Goal: Transaction & Acquisition: Purchase product/service

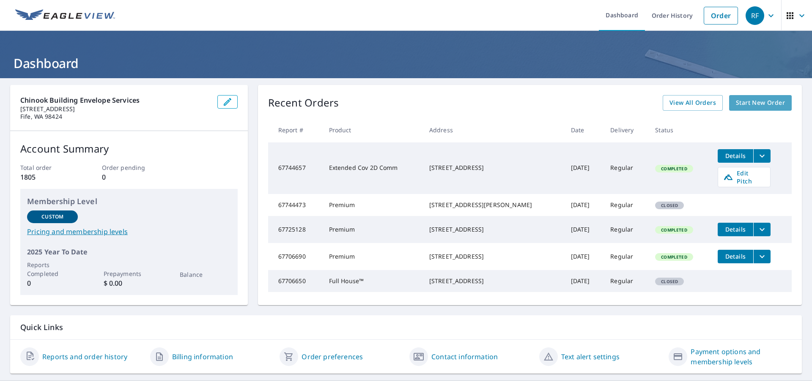
click at [753, 106] on span "Start New Order" at bounding box center [760, 103] width 49 height 11
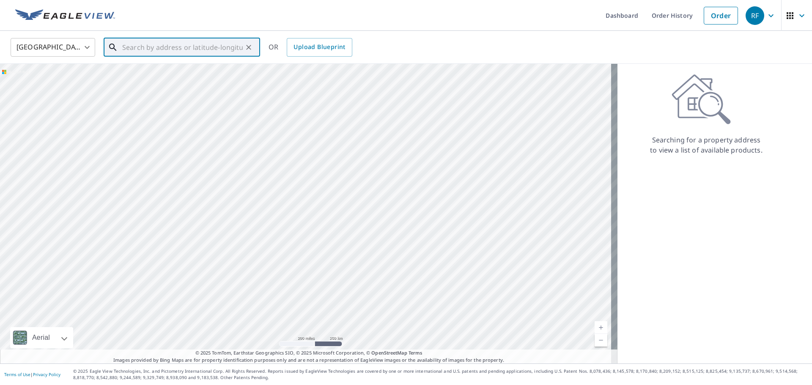
click at [173, 49] on input "text" at bounding box center [182, 48] width 121 height 24
paste input "[STREET_ADDRESS][PERSON_NAME]"
click at [200, 82] on p "[GEOGRAPHIC_DATA]" at bounding box center [187, 81] width 133 height 8
type input "[STREET_ADDRESS][PERSON_NAME]"
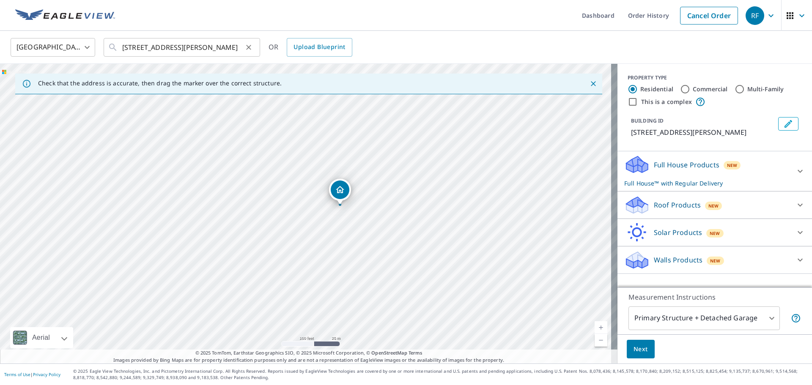
drag, startPoint x: 119, startPoint y: 47, endPoint x: 239, endPoint y: 52, distance: 120.7
click at [239, 52] on div "[STREET_ADDRESS][PERSON_NAME] ​" at bounding box center [182, 47] width 157 height 19
drag, startPoint x: 121, startPoint y: 47, endPoint x: 275, endPoint y: 51, distance: 154.4
click at [275, 51] on div "[GEOGRAPHIC_DATA] [GEOGRAPHIC_DATA] ​ [STREET_ADDRESS][PERSON_NAME] ​ OR Upload…" at bounding box center [403, 47] width 798 height 20
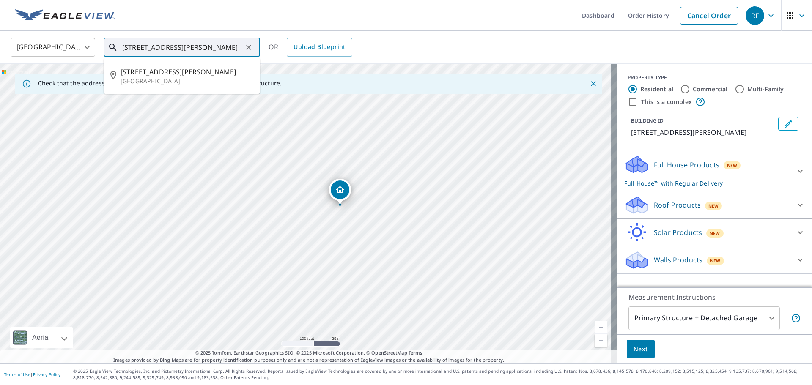
click at [123, 47] on input "[STREET_ADDRESS][PERSON_NAME]" at bounding box center [182, 48] width 121 height 24
drag, startPoint x: 123, startPoint y: 47, endPoint x: 271, endPoint y: 52, distance: 148.2
click at [271, 52] on div "[GEOGRAPHIC_DATA] [GEOGRAPHIC_DATA] ​ [STREET_ADDRESS][PERSON_NAME] ​ [STREET_A…" at bounding box center [403, 47] width 798 height 20
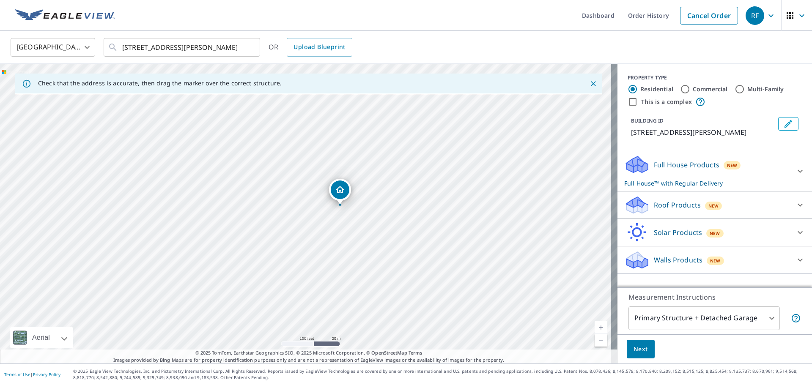
scroll to position [0, 0]
drag, startPoint x: 346, startPoint y: 193, endPoint x: 352, endPoint y: 124, distance: 69.1
click at [692, 203] on p "Roof Products" at bounding box center [677, 205] width 47 height 10
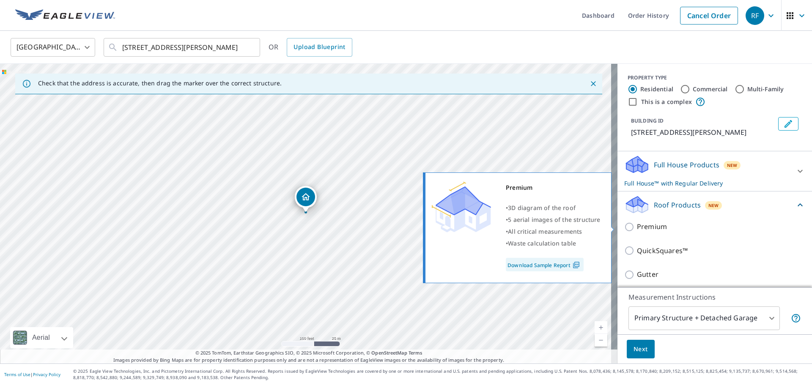
click at [653, 227] on p "Premium" at bounding box center [652, 227] width 30 height 11
click at [637, 227] on input "Premium" at bounding box center [630, 227] width 13 height 10
checkbox input "true"
checkbox input "false"
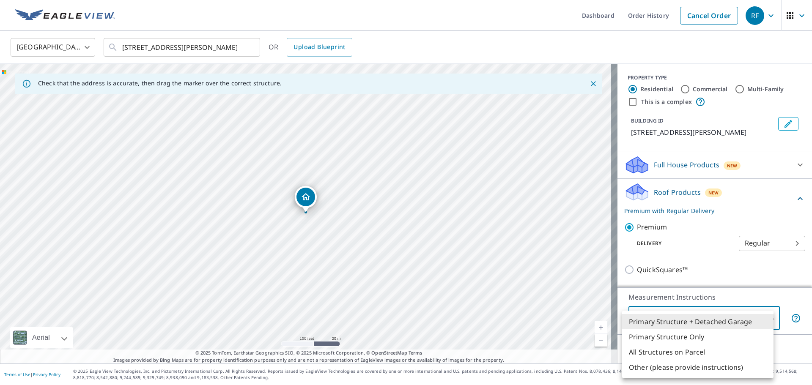
click at [761, 323] on body "RF RF Dashboard Order History Cancel Order RF [GEOGRAPHIC_DATA] [GEOGRAPHIC_DAT…" at bounding box center [406, 192] width 812 height 385
click at [678, 338] on li "Primary Structure Only" at bounding box center [697, 337] width 151 height 15
type input "2"
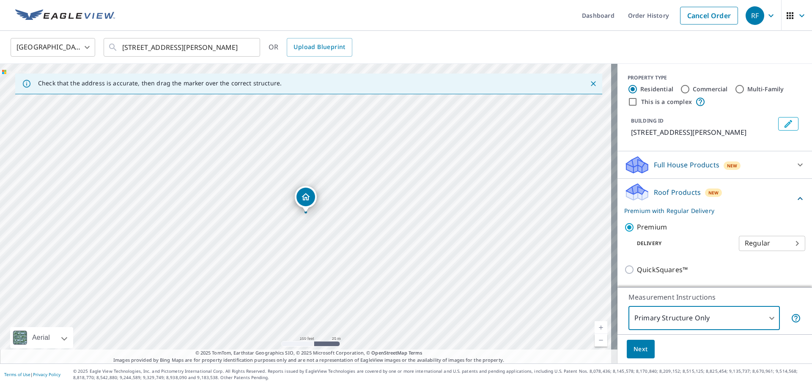
click at [634, 352] on span "Next" at bounding box center [641, 349] width 14 height 11
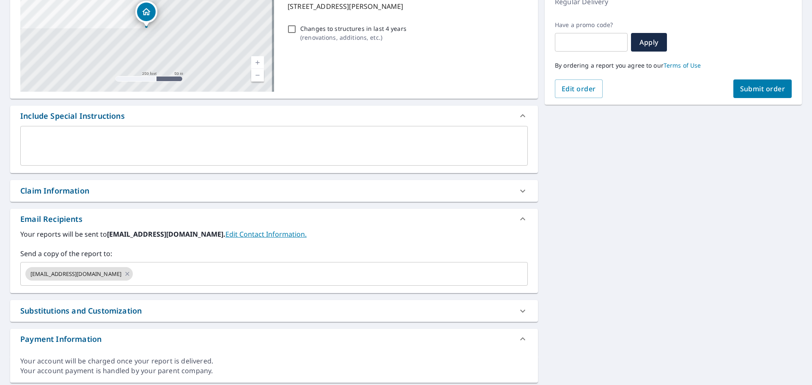
scroll to position [153, 0]
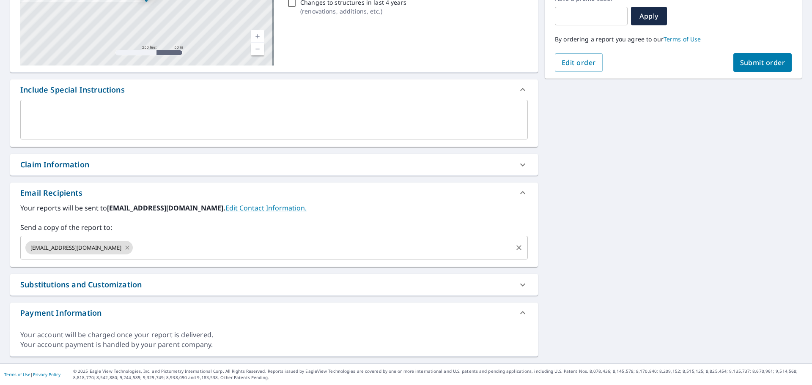
click at [124, 250] on icon at bounding box center [127, 247] width 7 height 9
checkbox input "true"
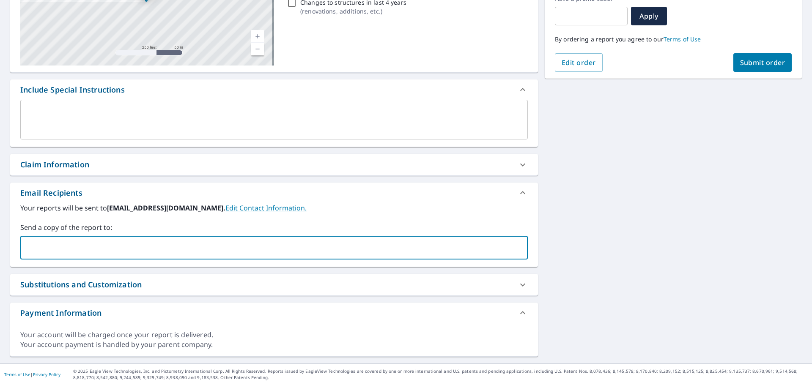
click at [113, 250] on input "text" at bounding box center [267, 248] width 487 height 16
type input "[PERSON_NAME][EMAIL_ADDRESS][PERSON_NAME][DOMAIN_NAME]"
checkbox input "true"
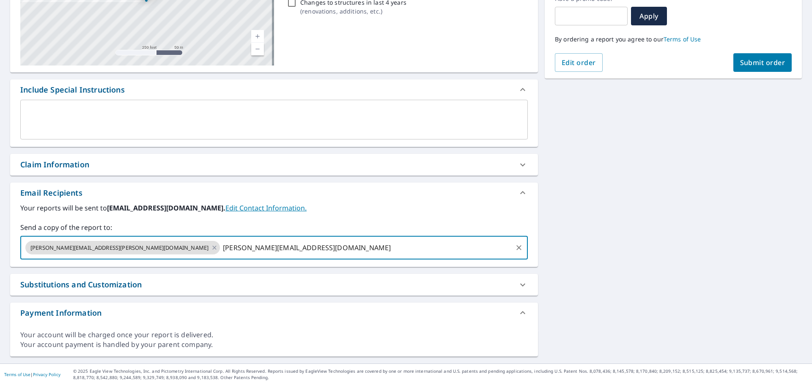
type input "[PERSON_NAME][EMAIL_ADDRESS][DOMAIN_NAME]"
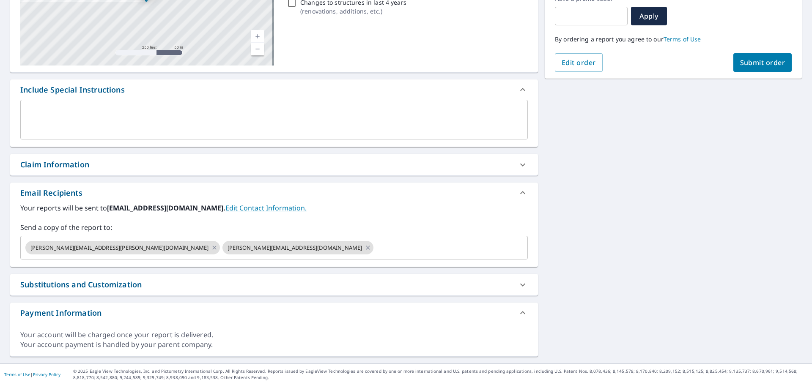
click at [122, 265] on div "Your reports will be sent to [EMAIL_ADDRESS][DOMAIN_NAME]. Edit Contact Informa…" at bounding box center [274, 235] width 528 height 64
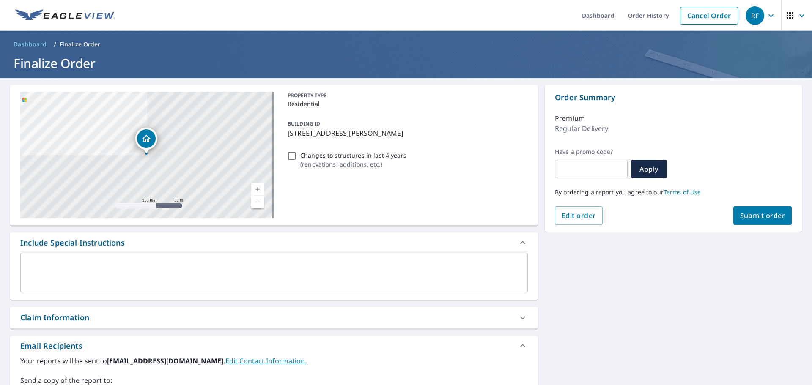
click at [764, 212] on span "Submit order" at bounding box center [762, 215] width 45 height 9
checkbox input "true"
